Goal: Task Accomplishment & Management: Complete application form

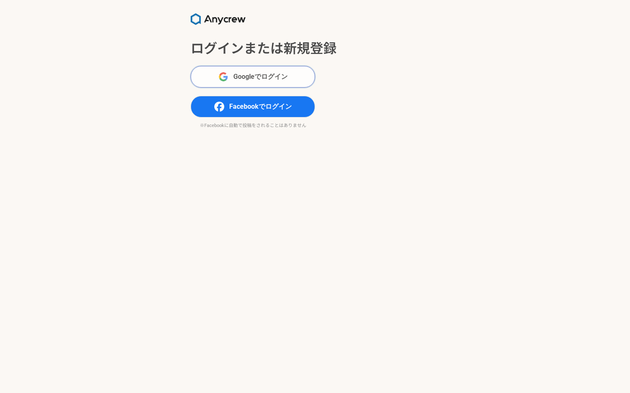
click at [242, 78] on span "Googleでログイン" at bounding box center [260, 77] width 54 height 10
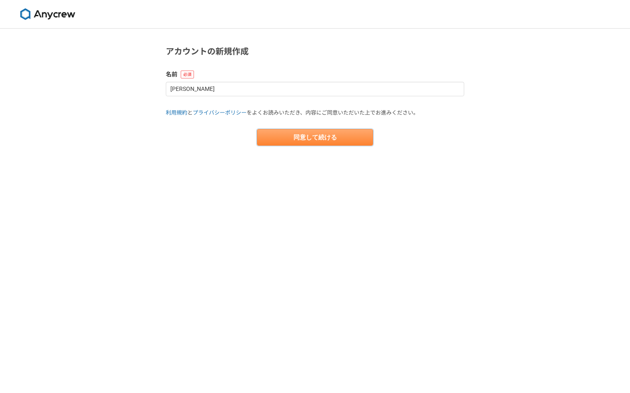
click at [334, 134] on button "同意して続ける" at bounding box center [315, 137] width 116 height 17
select select "13"
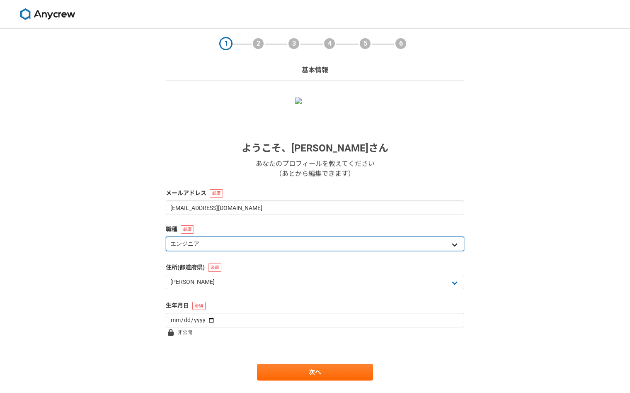
click at [201, 240] on select "エンジニア デザイナー ライター 営業 マーケティング 企画・事業開発 バックオフィス その他" at bounding box center [315, 243] width 298 height 15
select select "5"
click at [166, 236] on select "エンジニア デザイナー ライター 営業 マーケティング 企画・事業開発 バックオフィス その他" at bounding box center [315, 243] width 298 height 15
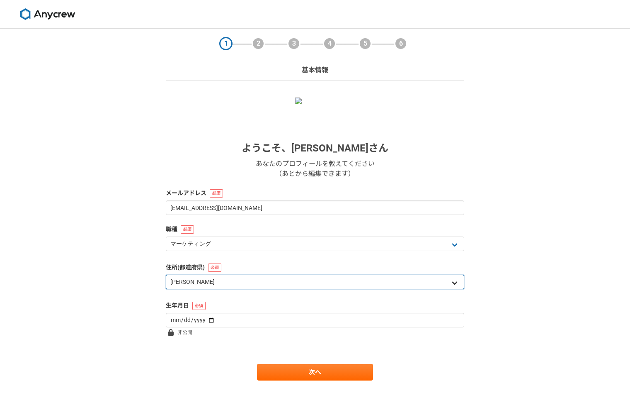
click at [201, 275] on select "北海道 青森県 岩手県 宮城県 秋田県 山形県 福島県 茨城県 栃木県 群馬県 埼玉県 千葉県 東京都 神奈川県 新潟県 富山県 石川県 福井県 山梨県 長野…" at bounding box center [315, 281] width 298 height 15
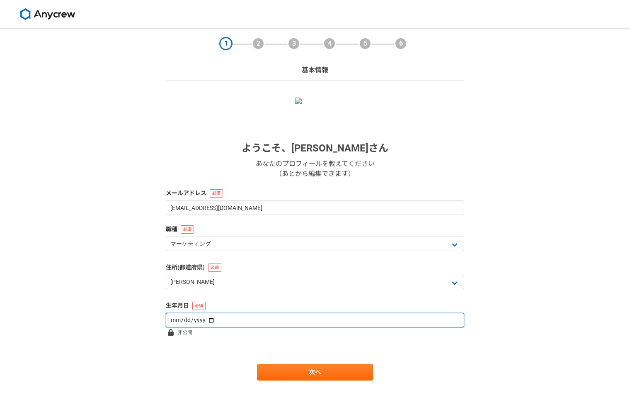
click at [175, 323] on input "date" at bounding box center [315, 320] width 298 height 15
type input "2000-04-07"
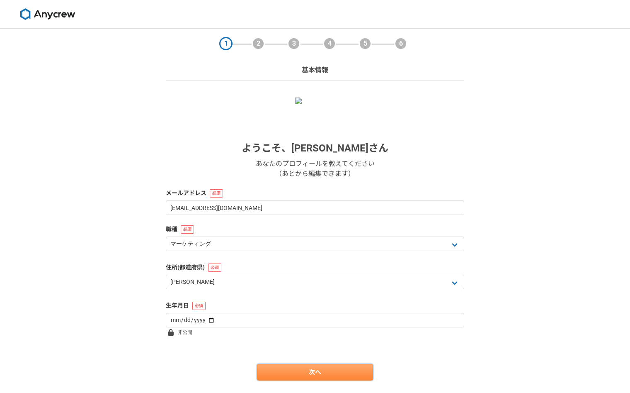
click at [295, 373] on link "次へ" at bounding box center [315, 372] width 116 height 17
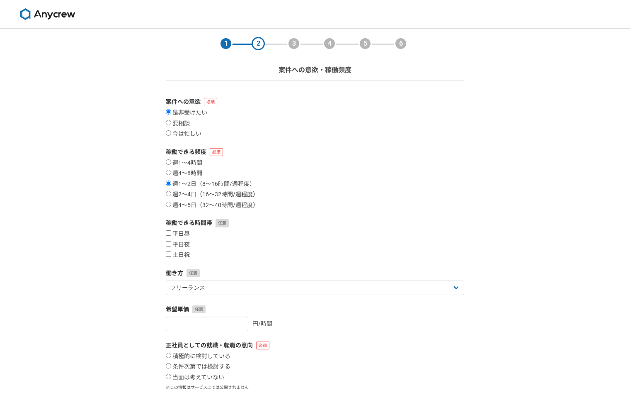
click at [169, 194] on input "週2〜4日（16〜32時間/週程度）" at bounding box center [168, 193] width 5 height 5
radio input "true"
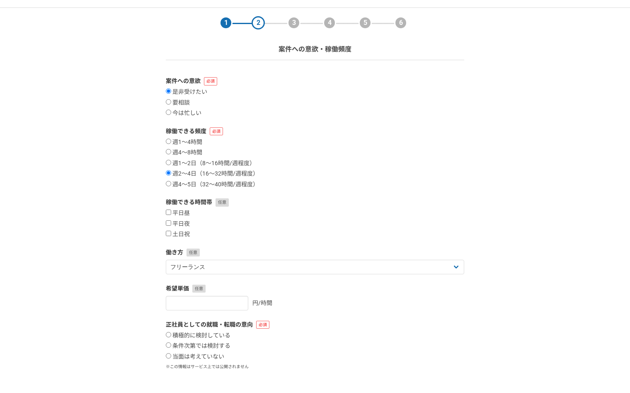
scroll to position [28, 0]
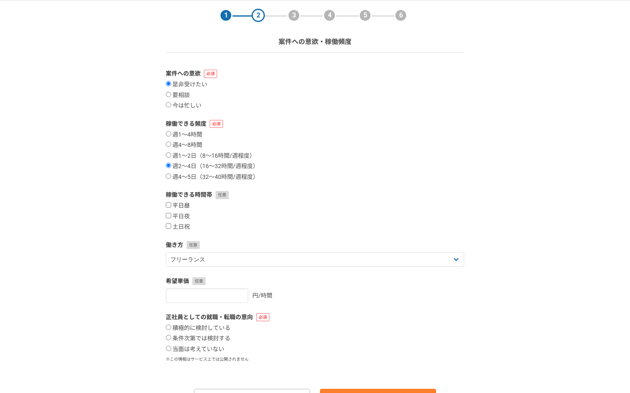
click at [171, 206] on label "平日昼" at bounding box center [178, 205] width 24 height 7
click at [171, 206] on input "平日昼" at bounding box center [168, 204] width 5 height 5
checkbox input "true"
click at [170, 213] on input "平日夜" at bounding box center [168, 215] width 5 height 5
checkbox input "true"
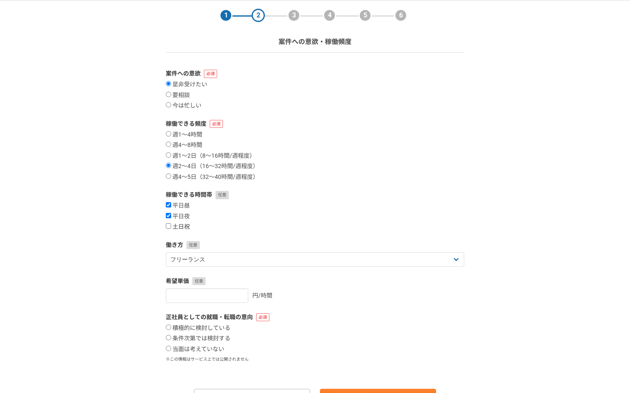
click at [168, 224] on input "土日祝" at bounding box center [168, 225] width 5 height 5
checkbox input "true"
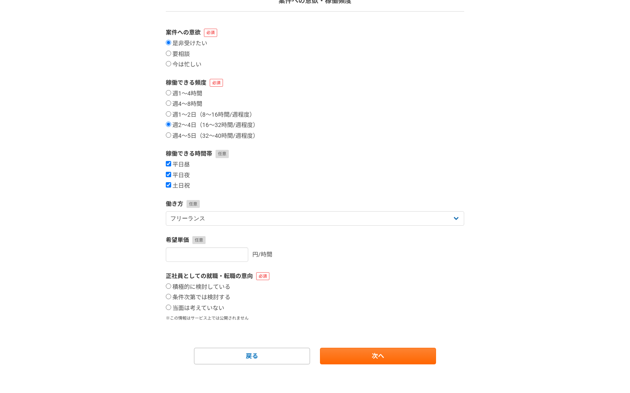
scroll to position [74, 0]
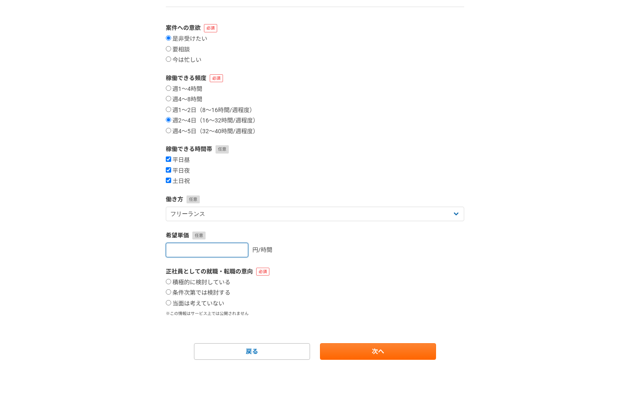
click at [206, 250] on input "number" at bounding box center [207, 250] width 82 height 15
type input "3000"
click at [171, 290] on label "条件次第では検討する" at bounding box center [198, 292] width 65 height 7
click at [171, 290] on input "条件次第では検討する" at bounding box center [168, 291] width 5 height 5
radio input "true"
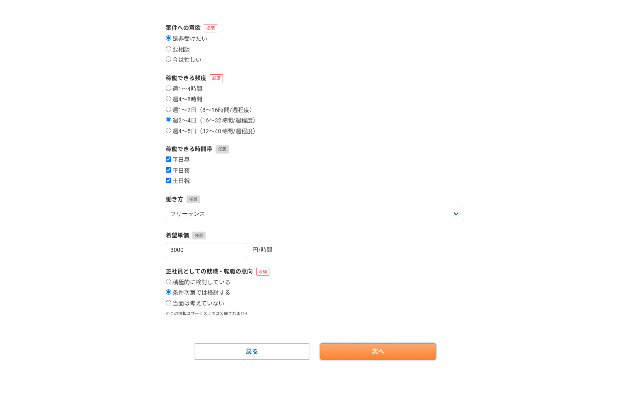
click at [383, 350] on link "次へ" at bounding box center [378, 351] width 116 height 17
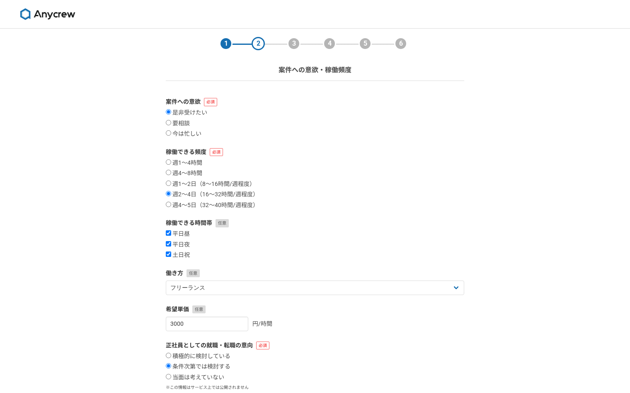
select select
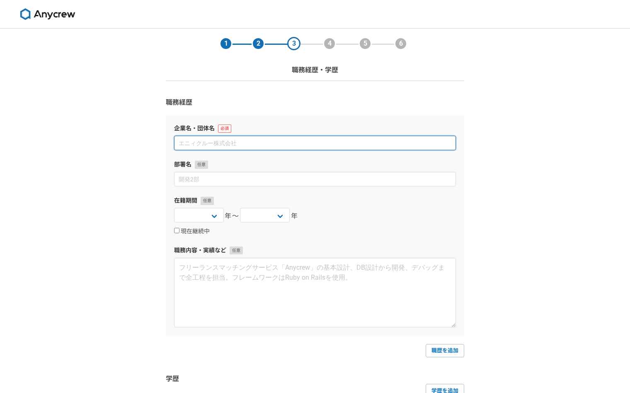
click at [226, 146] on input at bounding box center [315, 143] width 282 height 15
type input "株式会社カメレオン"
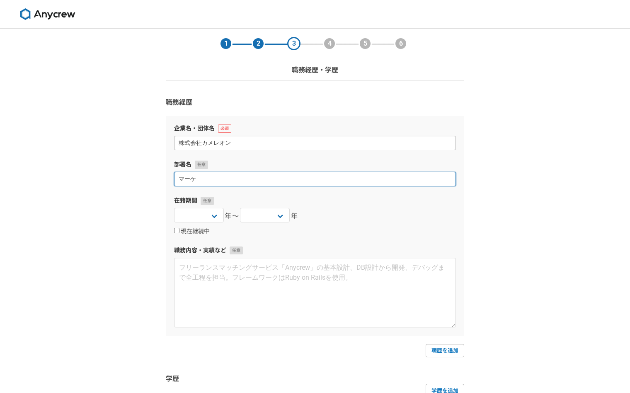
type input "マーケ"
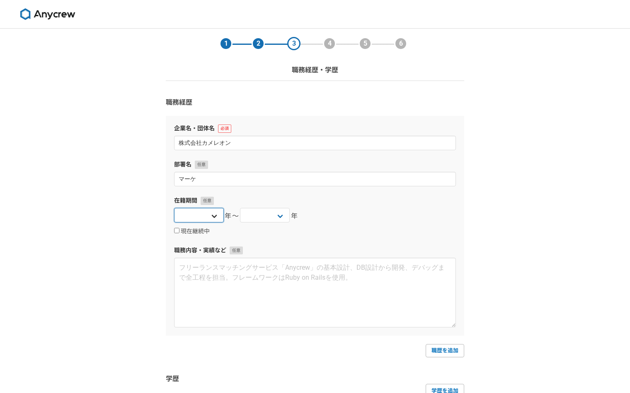
click at [211, 211] on select "2025 2024 2023 2022 2021 2020 2019 2018 2017 2016 2015 2014 2013 2012 2011 2010…" at bounding box center [199, 215] width 50 height 15
select select "2024"
click at [174, 208] on select "2025 2024 2023 2022 2021 2020 2019 2018 2017 2016 2015 2014 2013 2012 2011 2010…" at bounding box center [199, 215] width 50 height 15
click at [257, 215] on select "2025 2024 2023 2022 2021 2020 2019 2018 2017 2016 2015 2014 2013 2012 2011 2010…" at bounding box center [265, 215] width 50 height 15
click at [275, 216] on select "2025 2024 2023 2022 2021 2020 2019 2018 2017 2016 2015 2014 2013 2012 2011 2010…" at bounding box center [265, 215] width 50 height 15
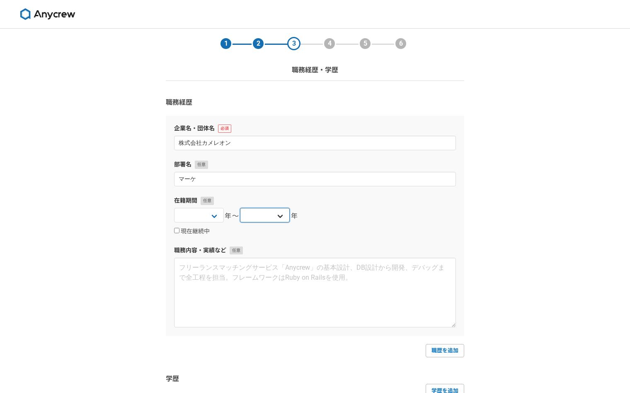
select select "2025"
click at [240, 208] on select "2025 2024 2023 2022 2021 2020 2019 2018 2017 2016 2015 2014 2013 2012 2011 2010…" at bounding box center [265, 215] width 50 height 15
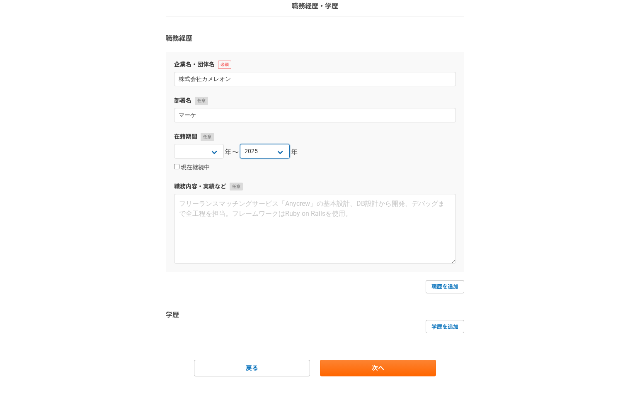
scroll to position [80, 0]
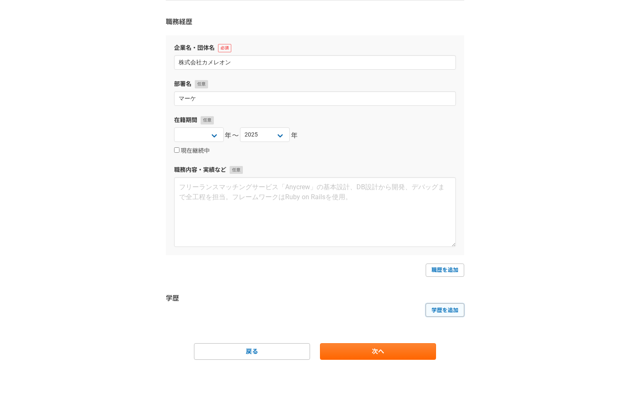
click at [433, 312] on link "学歴を追加" at bounding box center [445, 309] width 39 height 13
select select
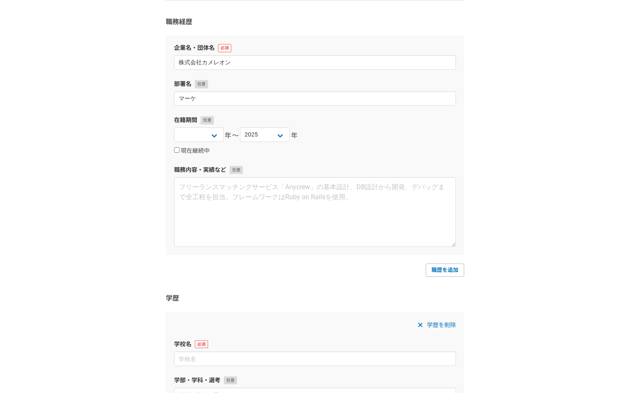
scroll to position [245, 0]
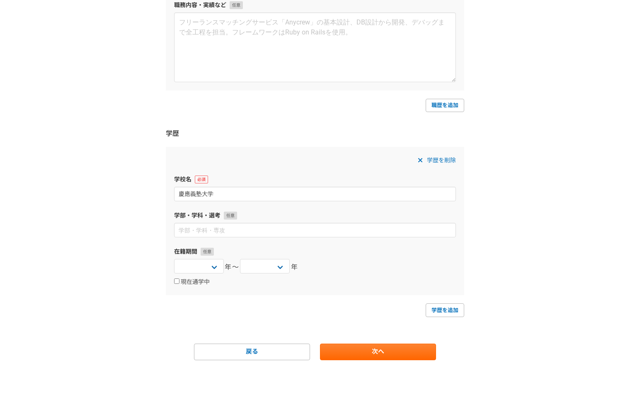
type input "慶應義塾大学"
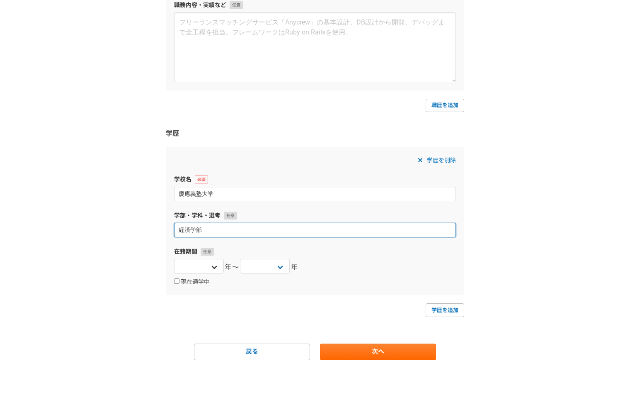
type input "経済学部"
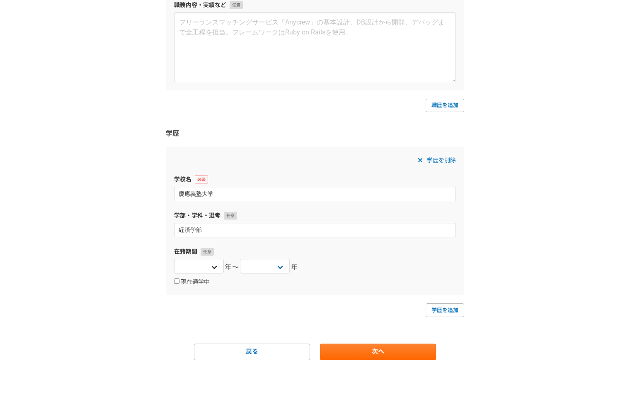
click at [213, 274] on div "2025 2024 2023 2022 2021 2020 2019 2018 2017 2016 2015 2014 2013 2012 2011 2010…" at bounding box center [199, 267] width 50 height 17
click at [257, 264] on select "2025 2024 2023 2022 2021 2020 2019 2018 2017 2016 2015 2014 2013 2012 2011 2010…" at bounding box center [265, 266] width 50 height 15
select select "2023"
click at [240, 259] on select "2025 2024 2023 2022 2021 2020 2019 2018 2017 2016 2015 2014 2013 2012 2011 2010…" at bounding box center [265, 266] width 50 height 15
click at [209, 267] on select "2025 2024 2023 2022 2021 2020 2019 2018 2017 2016 2015 2014 2013 2012 2011 2010…" at bounding box center [199, 266] width 50 height 15
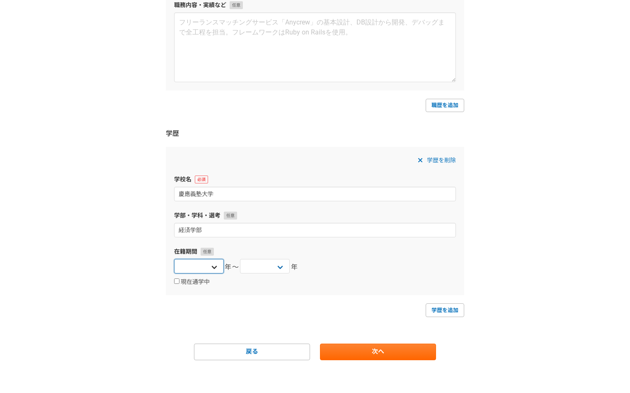
select select "2019"
click at [174, 259] on select "2025 2024 2023 2022 2021 2020 2019 2018 2017 2016 2015 2014 2013 2012 2011 2010…" at bounding box center [199, 266] width 50 height 15
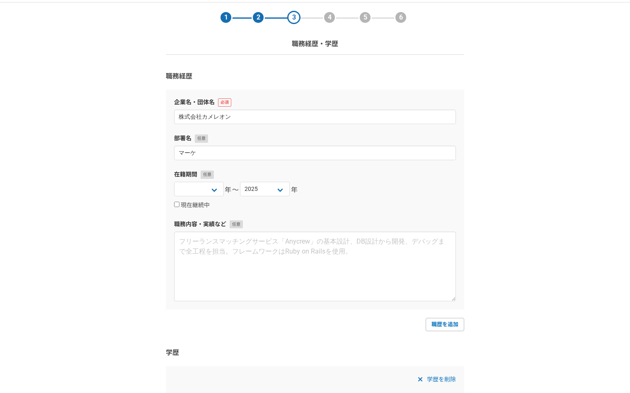
scroll to position [0, 0]
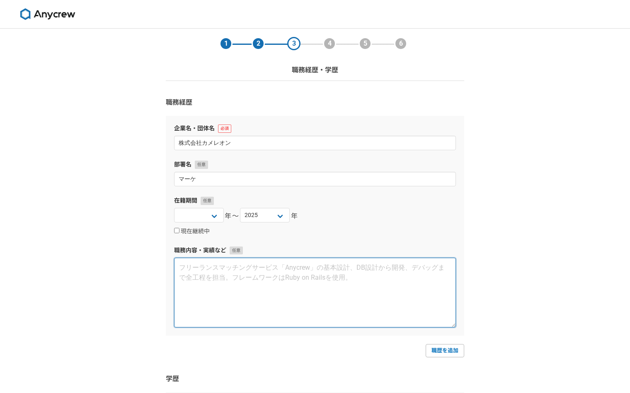
click at [298, 270] on textarea at bounding box center [315, 292] width 282 height 70
paste textarea "【主な業務】 ・ディスプレイ広告を中心にリスティング広告、SNS広告の運用 ・CR台本作成 ・CRディレクション ・代理店の折衝 ・広告戦略 ・広告施策の効果…"
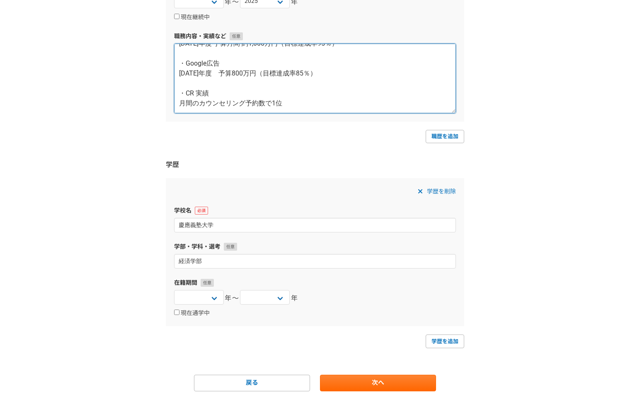
scroll to position [245, 0]
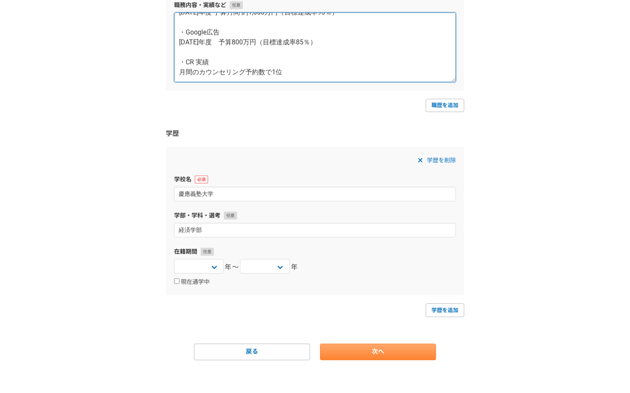
type textarea "【主な業務】 ・ディスプレイ広告を中心にリスティング広告、SNS広告の運用 ・CR台本作成 ・CRディレクション ・代理店の折衝 ・広告戦略 ・広告施策の効果…"
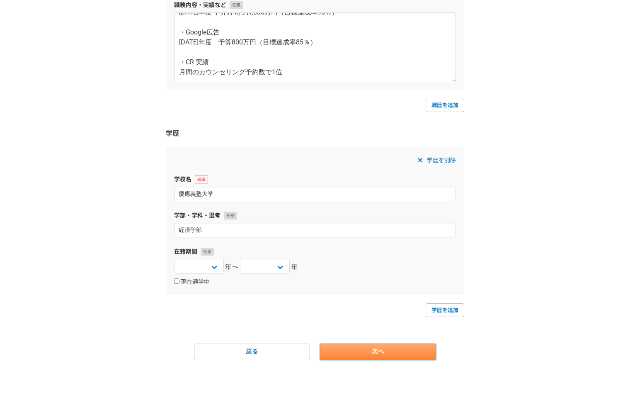
click at [359, 345] on link "次へ" at bounding box center [378, 351] width 116 height 17
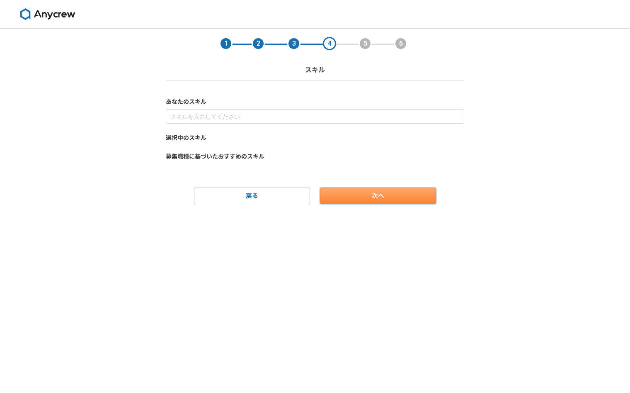
scroll to position [0, 0]
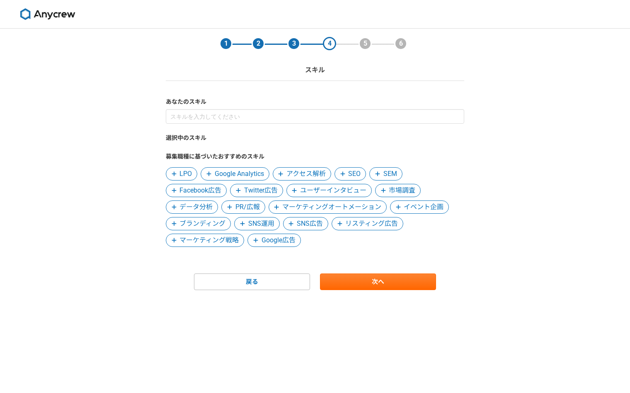
click at [301, 226] on span "SNS広告" at bounding box center [310, 223] width 26 height 10
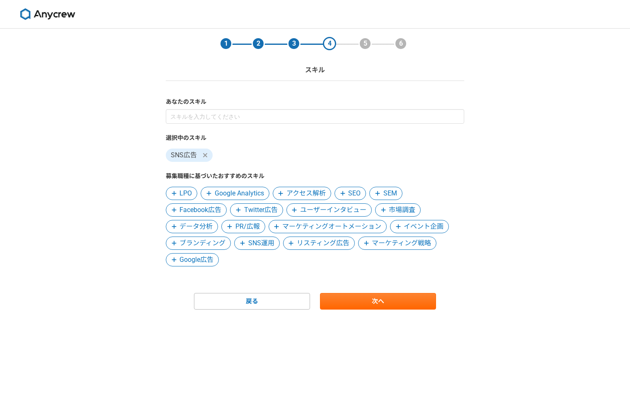
click at [199, 262] on span "Google広告" at bounding box center [196, 260] width 34 height 10
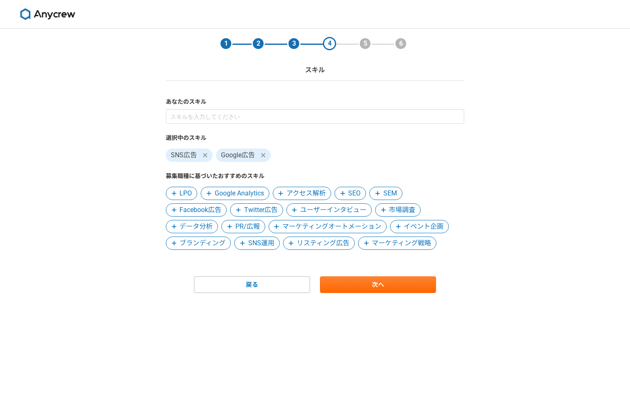
click at [215, 190] on span "Google Analytics" at bounding box center [239, 193] width 49 height 10
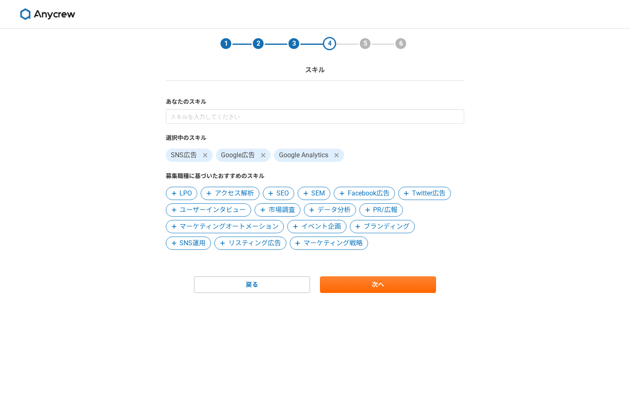
click at [378, 194] on span "Facebook広告" at bounding box center [369, 193] width 42 height 10
click at [343, 209] on span "データ分析" at bounding box center [334, 210] width 33 height 10
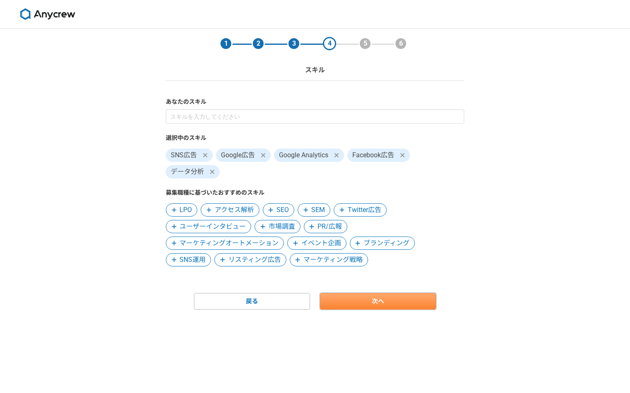
click at [359, 303] on link "次へ" at bounding box center [378, 301] width 116 height 17
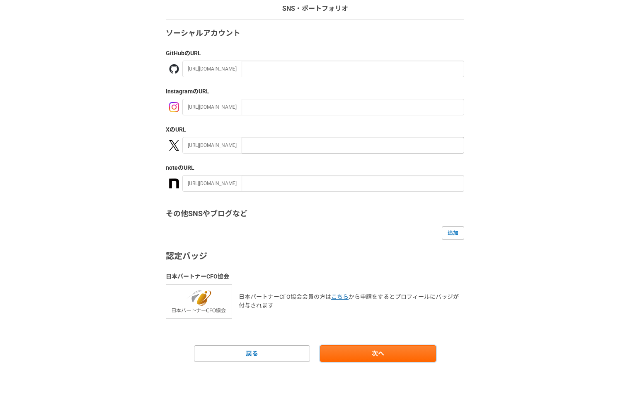
scroll to position [63, 0]
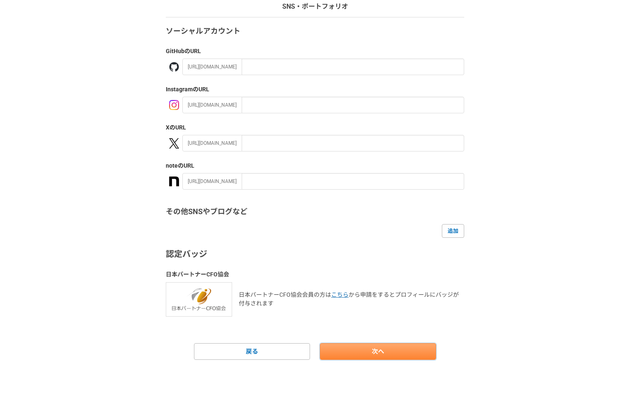
click at [349, 344] on link "次へ" at bounding box center [378, 351] width 116 height 17
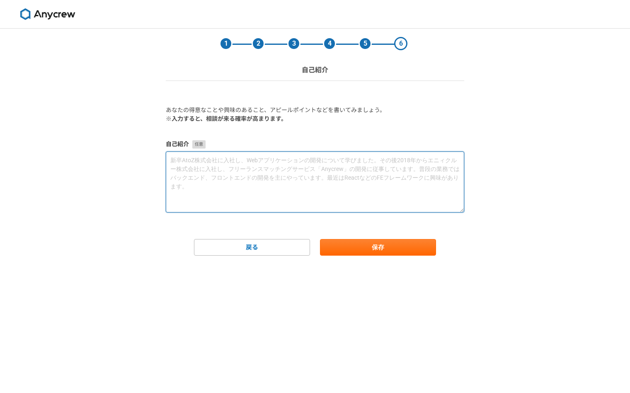
click at [223, 176] on textarea at bounding box center [315, 181] width 298 height 61
paste textarea ""自分の強みは、型を忠実に実行する素直さです。 先月半ばから、転職領域での広告台本を担当していますが、「転職相談の申し込みが発生する台本」を構築できています。…"
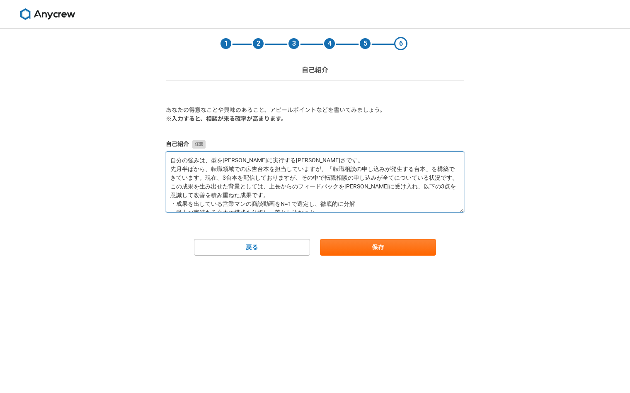
type textarea "自分の強みは、型を忠実に実行する素直さです。 先月半ばから、転職領域での広告台本を担当していますが、「転職相談の申し込みが発生する台本」を構築できています。現…"
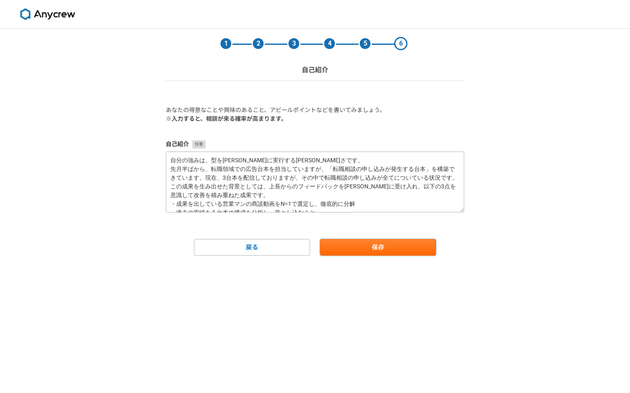
click at [320, 239] on button "保存" at bounding box center [378, 247] width 116 height 17
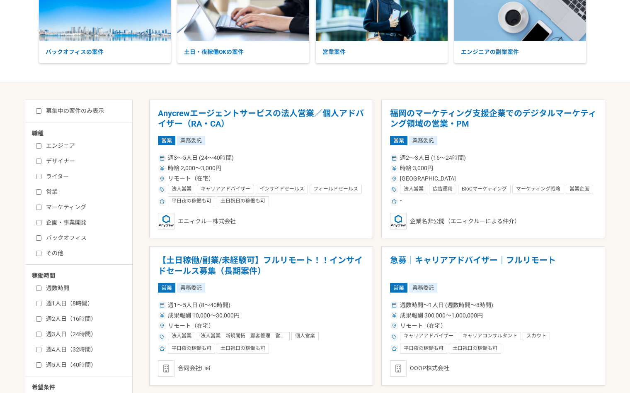
scroll to position [104, 0]
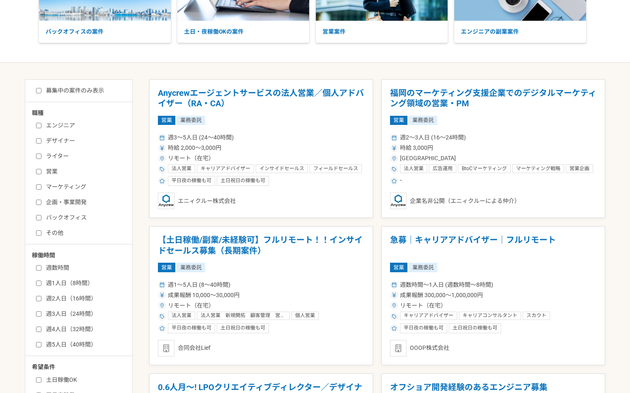
click at [39, 183] on label "マーケティング" at bounding box center [83, 186] width 95 height 9
click at [39, 184] on input "マーケティング" at bounding box center [38, 186] width 5 height 5
checkbox input "true"
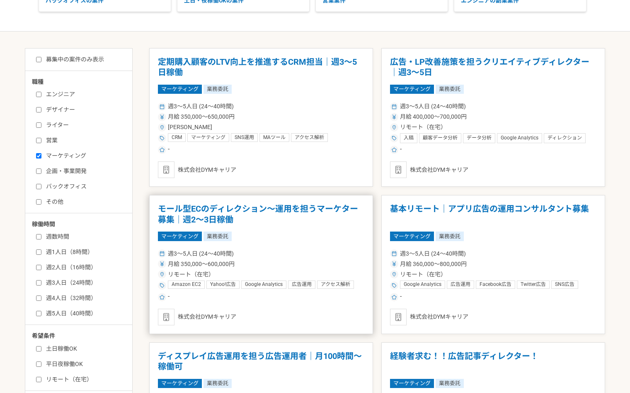
scroll to position [138, 0]
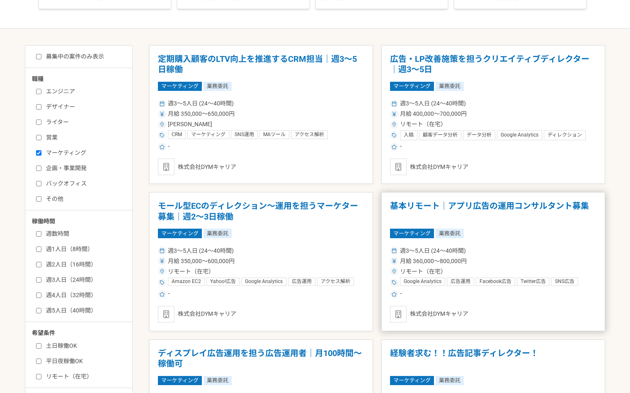
click at [514, 203] on h1 "基本リモート｜アプリ広告の運用コンサルタント募集" at bounding box center [493, 211] width 206 height 21
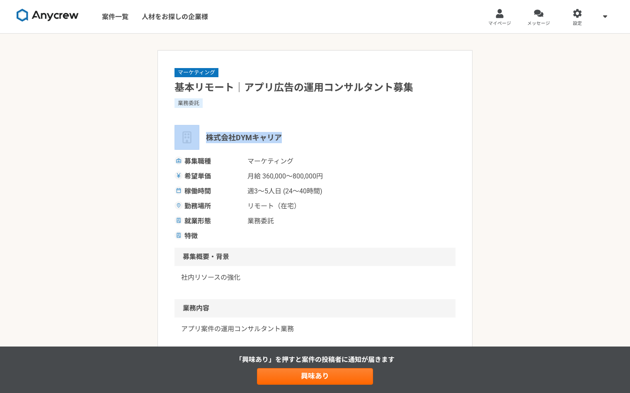
drag, startPoint x: 284, startPoint y: 133, endPoint x: 198, endPoint y: 133, distance: 85.4
click at [198, 133] on div "株式会社DYMキャリア" at bounding box center [315, 137] width 281 height 25
copy div "株式会社DYMキャリア"
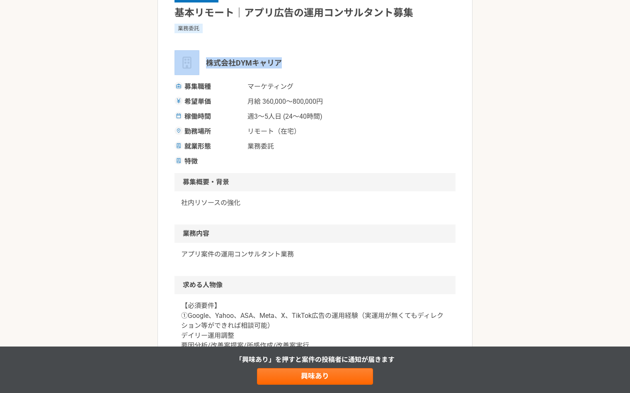
scroll to position [81, 0]
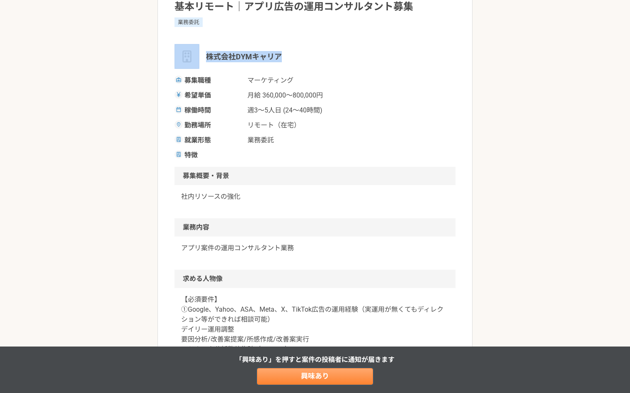
click at [290, 370] on link "興味あり" at bounding box center [315, 376] width 116 height 17
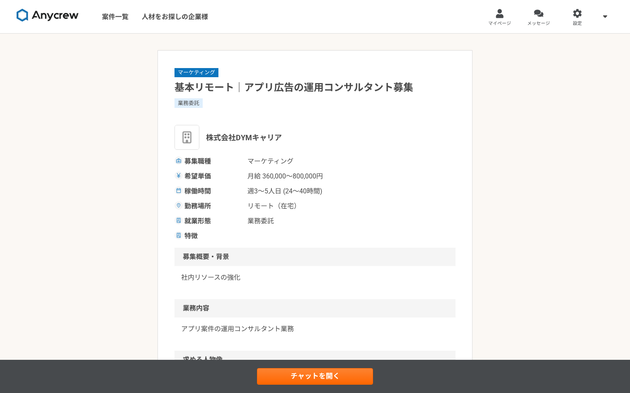
click at [46, 10] on img at bounding box center [48, 15] width 62 height 13
